Goal: Information Seeking & Learning: Learn about a topic

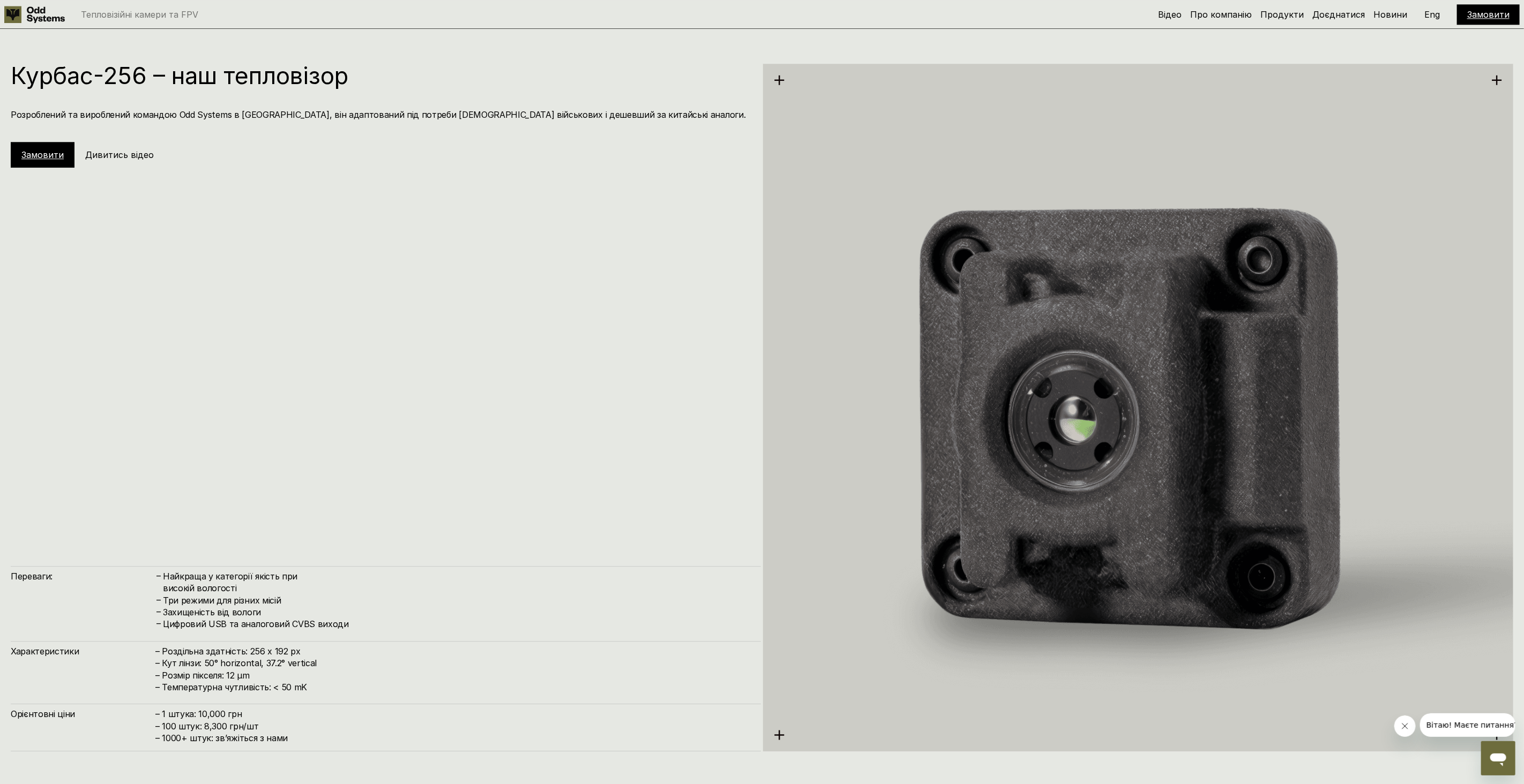
drag, startPoint x: 200, startPoint y: 577, endPoint x: 301, endPoint y: 585, distance: 101.3
click at [301, 585] on h4 "Найкраща у категорії якість при високій вологості" at bounding box center [457, 582] width 587 height 24
drag, startPoint x: 191, startPoint y: 602, endPoint x: 327, endPoint y: 603, distance: 136.0
click at [328, 603] on h4 "Три режими для різних місій" at bounding box center [457, 600] width 587 height 12
click at [304, 611] on h4 "Захищеність від вологи" at bounding box center [457, 612] width 587 height 12
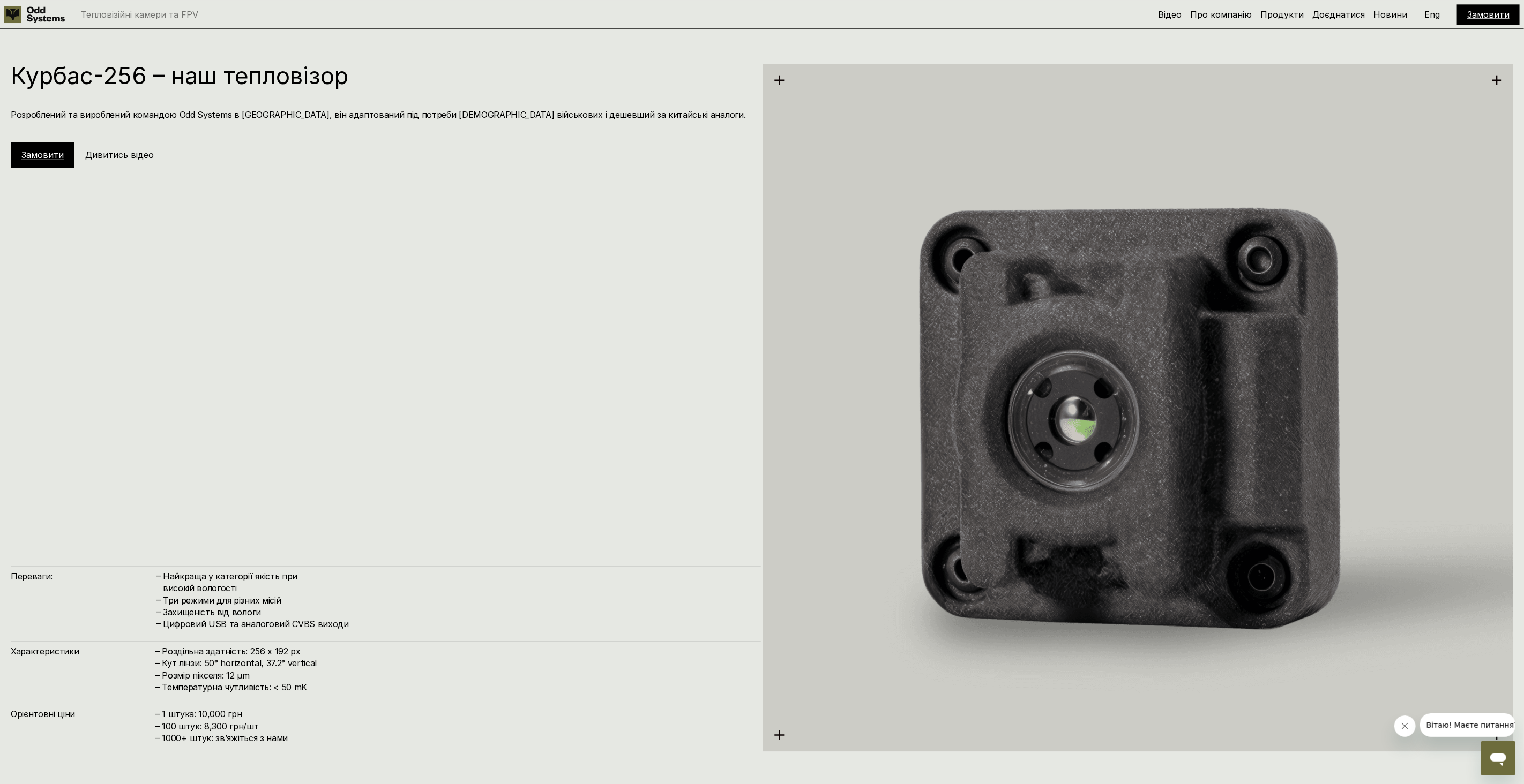
drag, startPoint x: 200, startPoint y: 613, endPoint x: 307, endPoint y: 612, distance: 107.0
click at [307, 612] on h4 "Захищеність від вологи" at bounding box center [457, 612] width 587 height 12
drag, startPoint x: 191, startPoint y: 655, endPoint x: 337, endPoint y: 653, distance: 146.0
click at [337, 653] on h4 "– Роздільна здатність: 256 x 192 px – Кут лінзи: 50° horizontal, 37.2° vertical…" at bounding box center [453, 669] width 595 height 48
drag, startPoint x: 184, startPoint y: 678, endPoint x: 323, endPoint y: 676, distance: 139.0
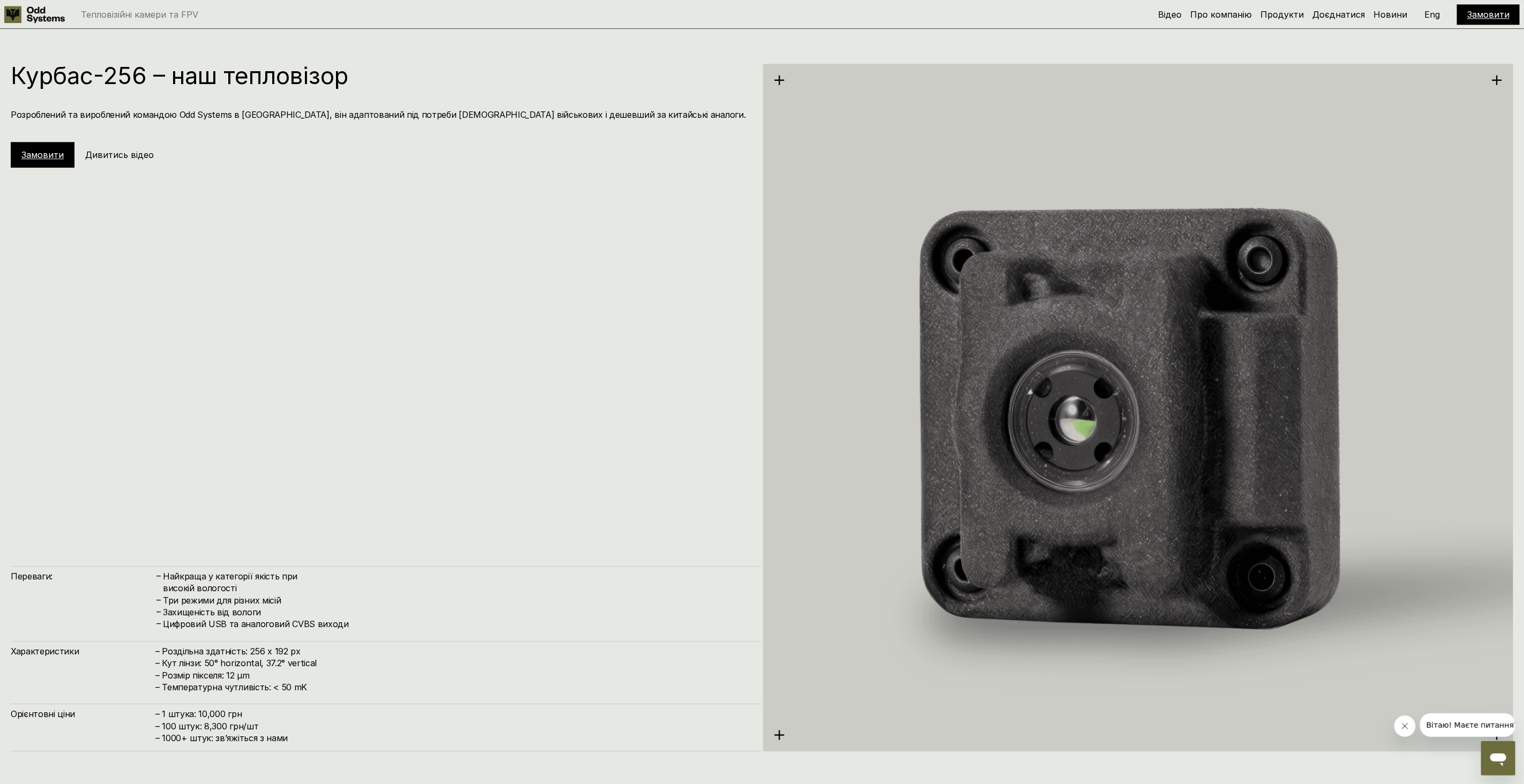
click at [322, 676] on h4 "– Роздільна здатність: 256 x 192 px – Кут лінзи: 50° horizontal, 37.2° vertical…" at bounding box center [453, 669] width 595 height 48
drag, startPoint x: 186, startPoint y: 690, endPoint x: 386, endPoint y: 690, distance: 200.0
click at [386, 690] on h4 "– Роздільна здатність: 256 x 192 px – Кут лінзи: 50° horizontal, 37.2° vertical…" at bounding box center [453, 669] width 595 height 48
